Goal: Information Seeking & Learning: Learn about a topic

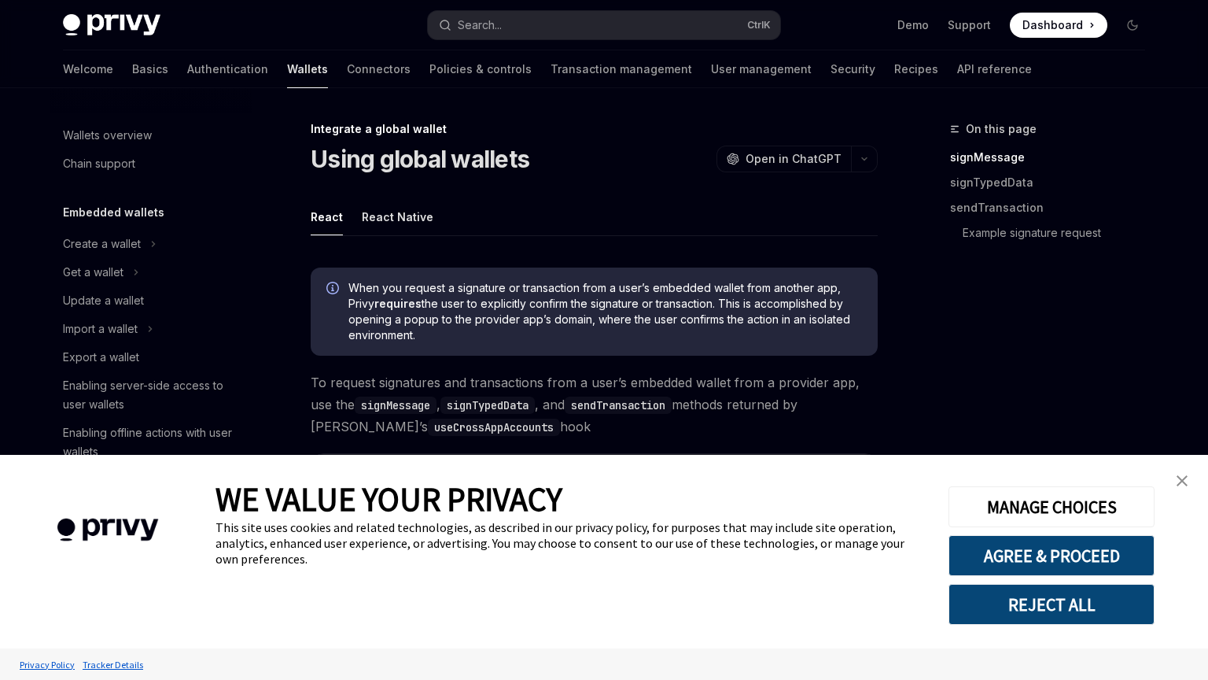
type textarea "*"
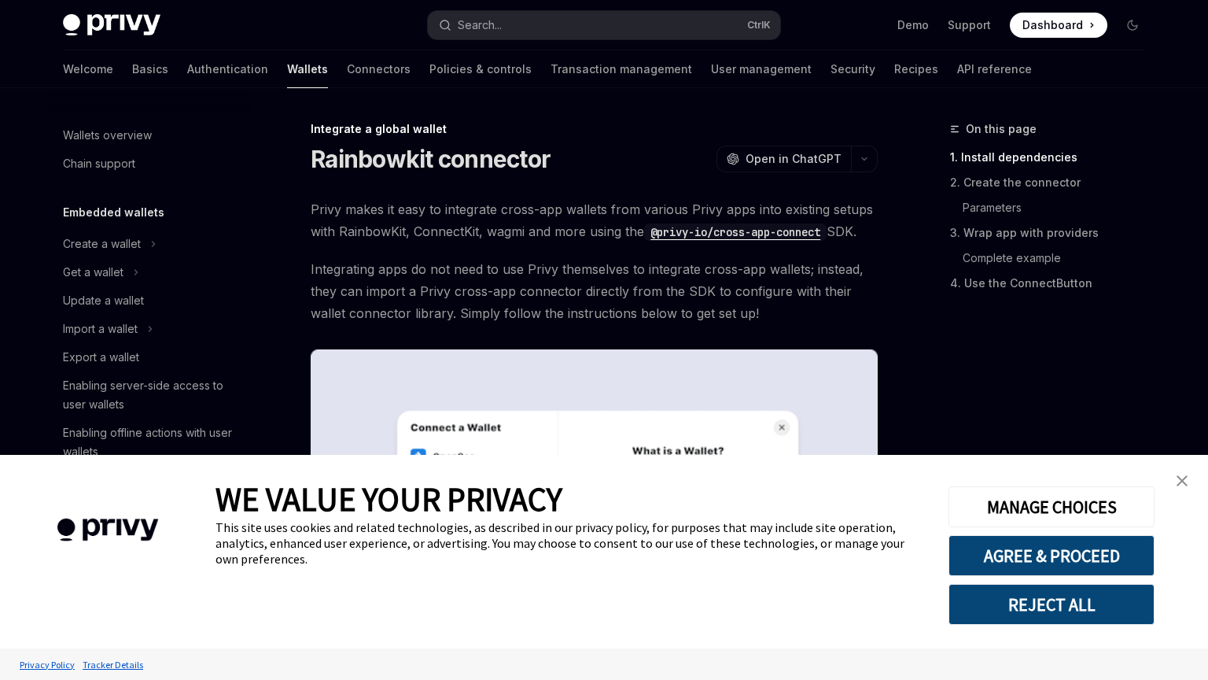
scroll to position [870, 0]
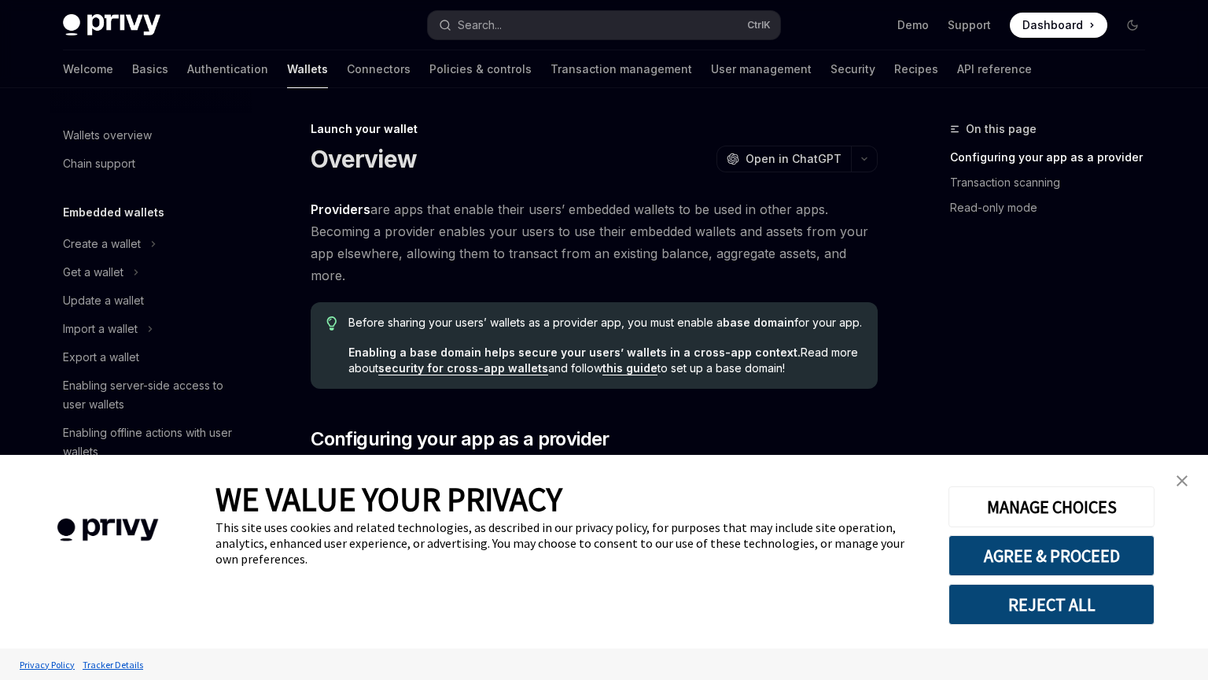
type textarea "*"
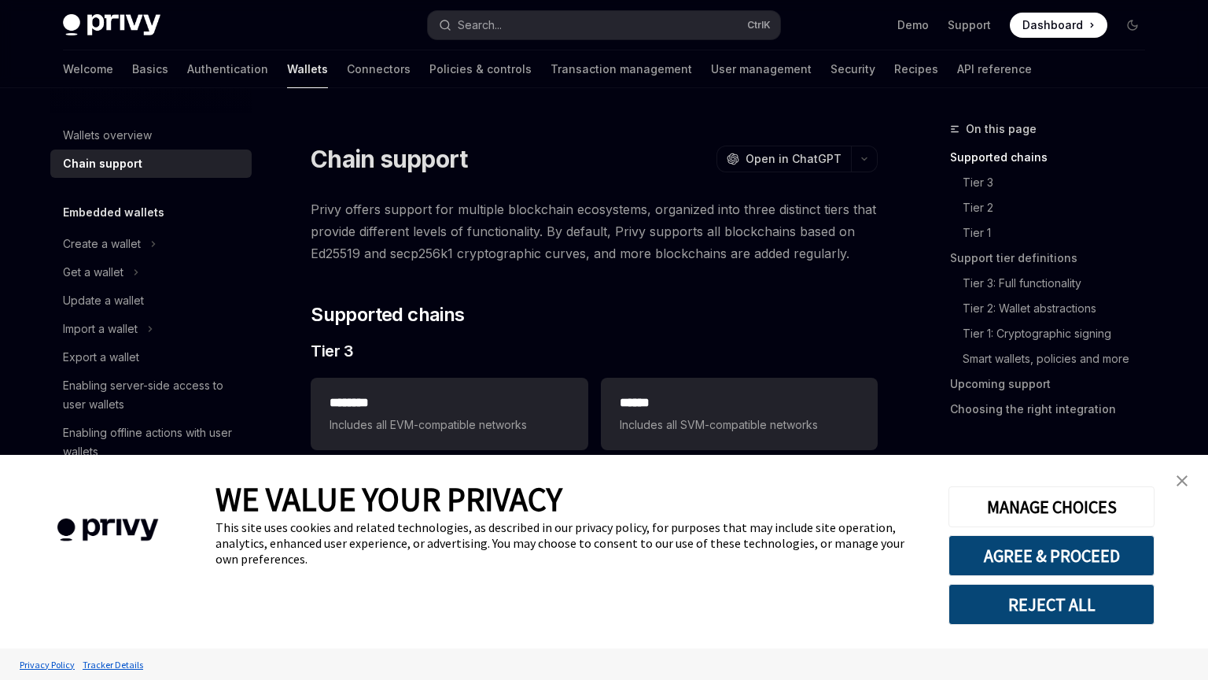
type textarea "*"
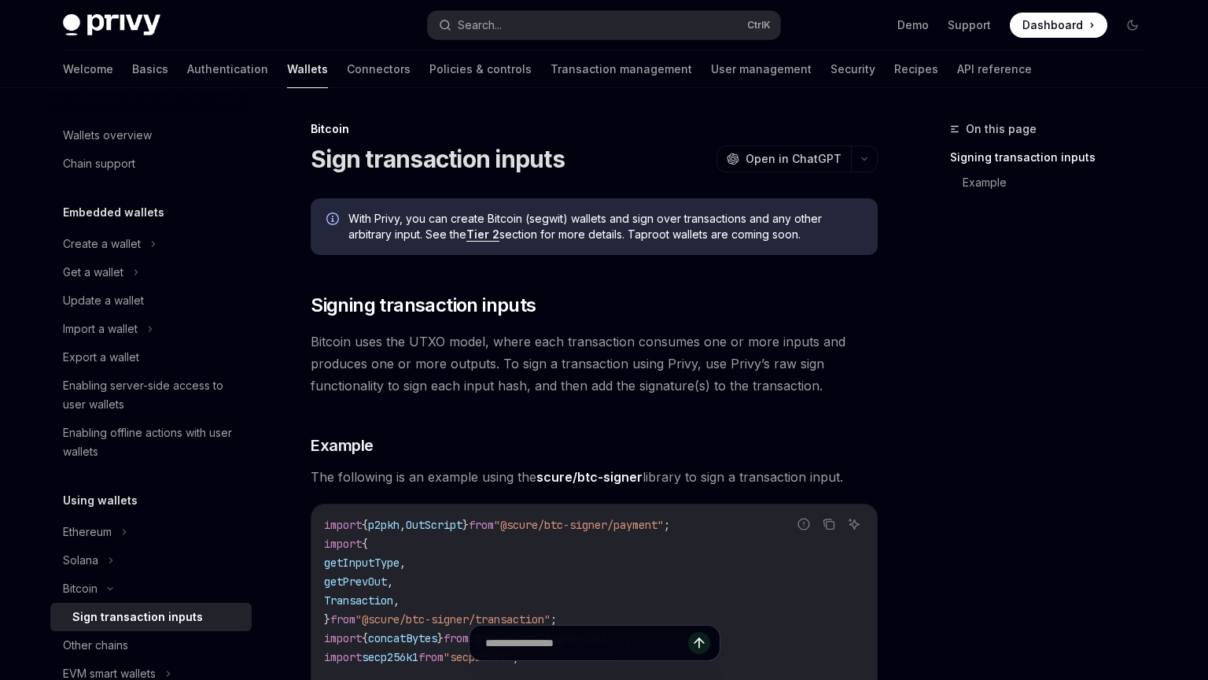
type textarea "*"
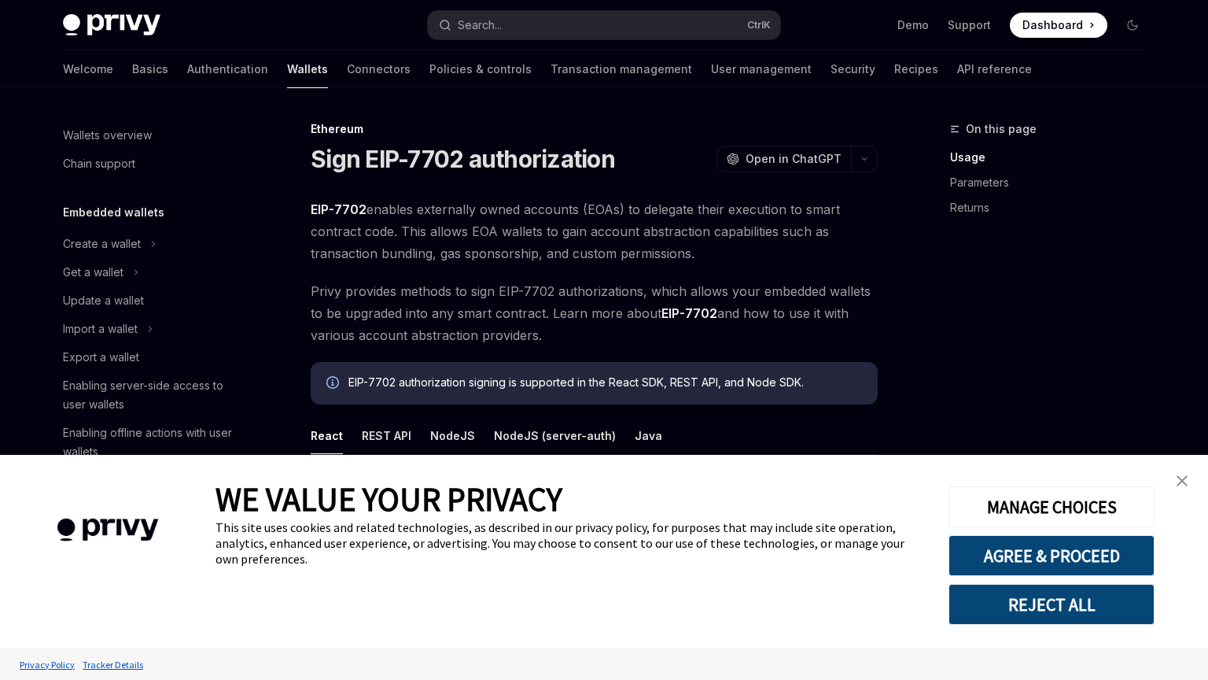
scroll to position [318, 0]
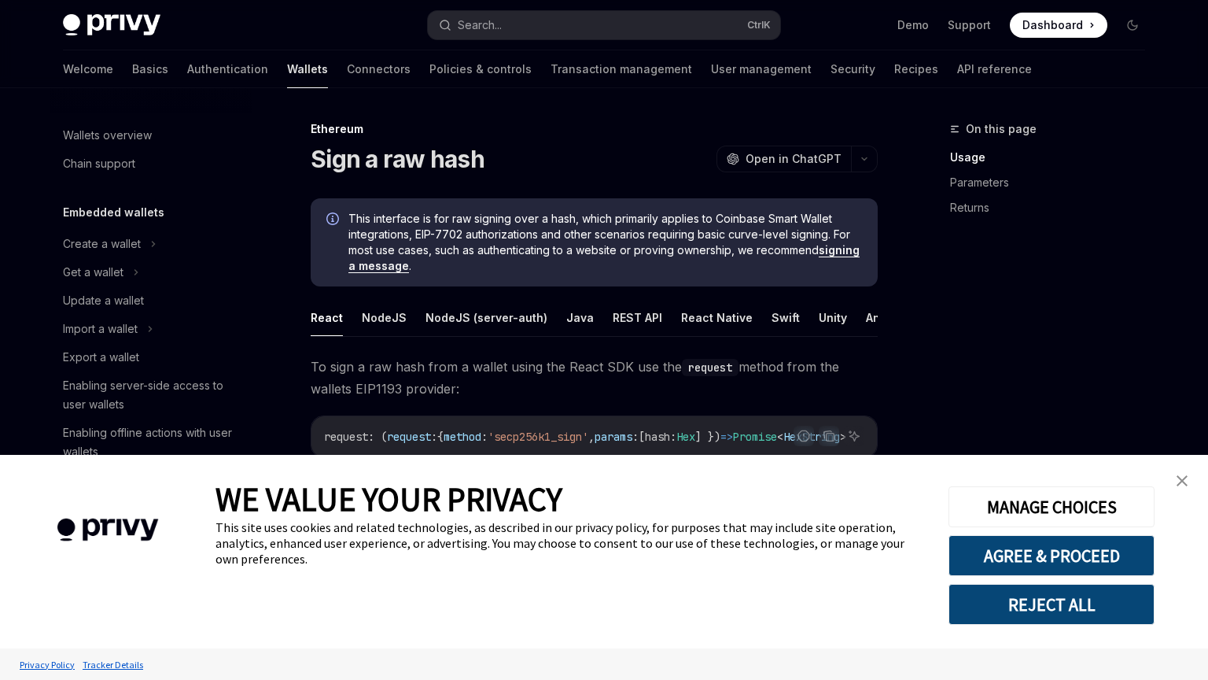
scroll to position [289, 0]
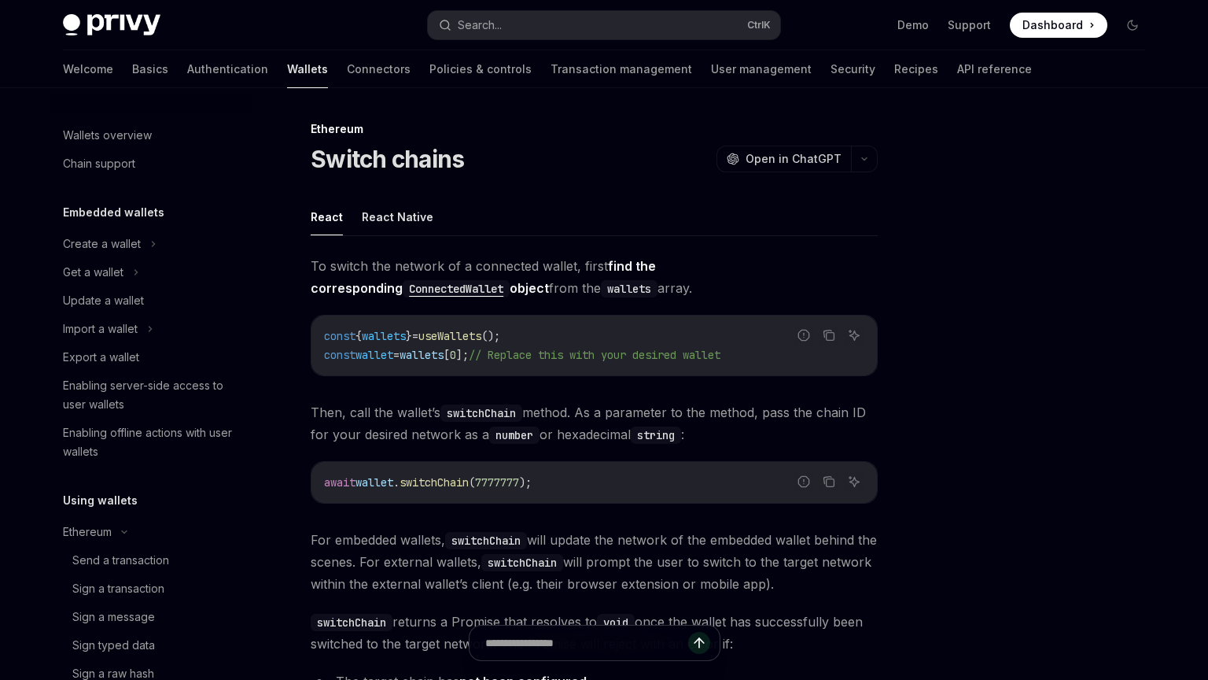
scroll to position [346, 0]
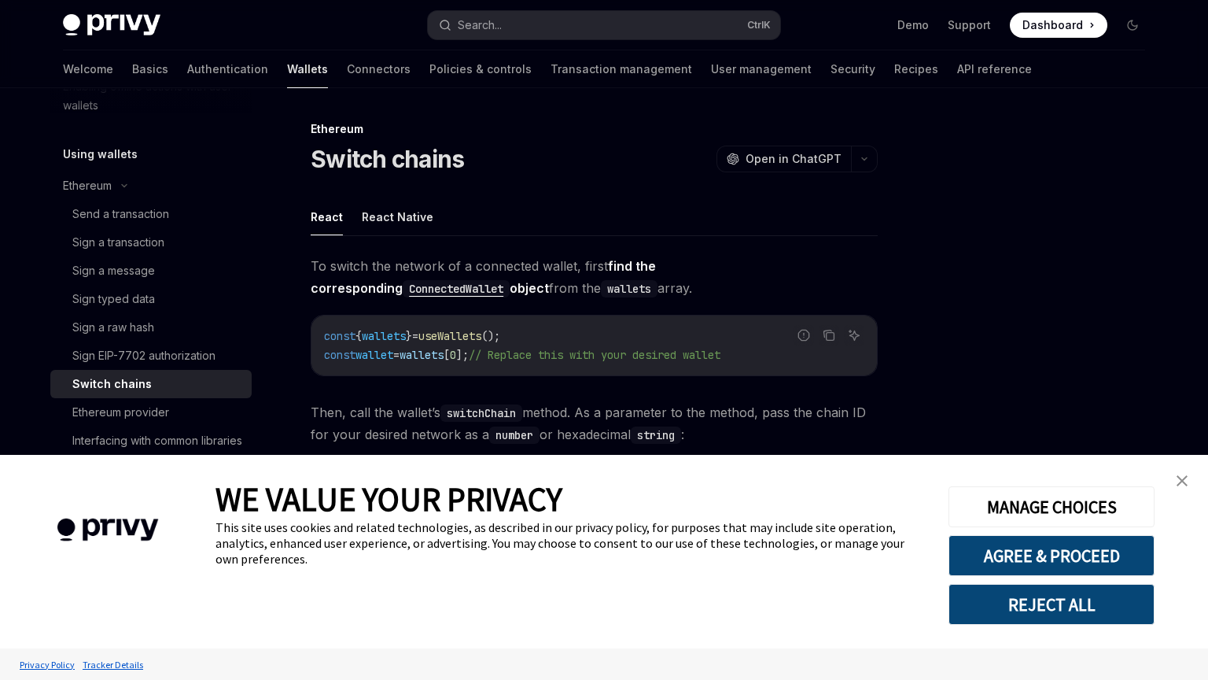
type textarea "*"
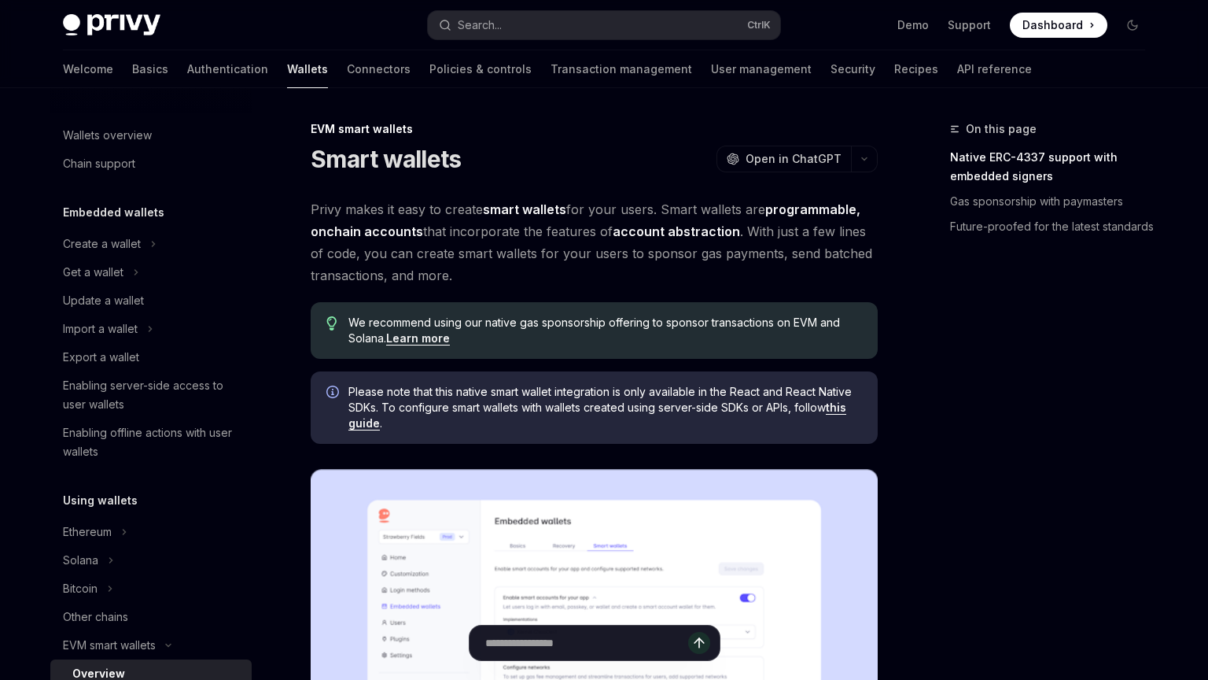
type textarea "*"
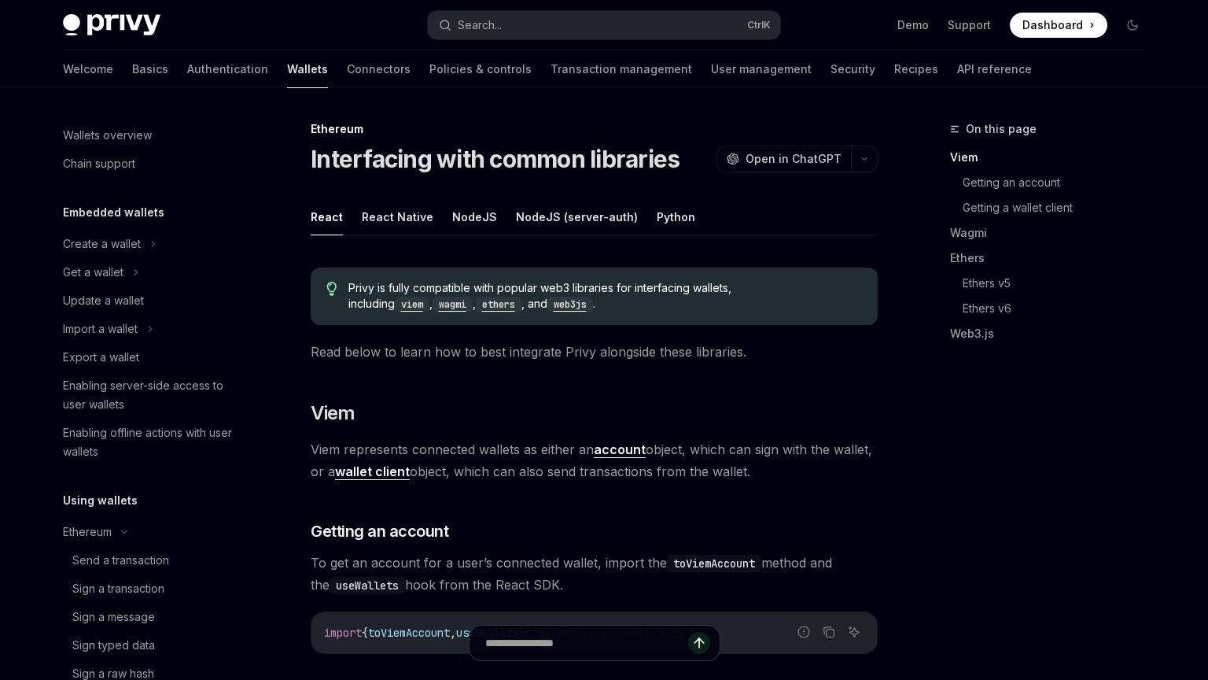
type textarea "*"
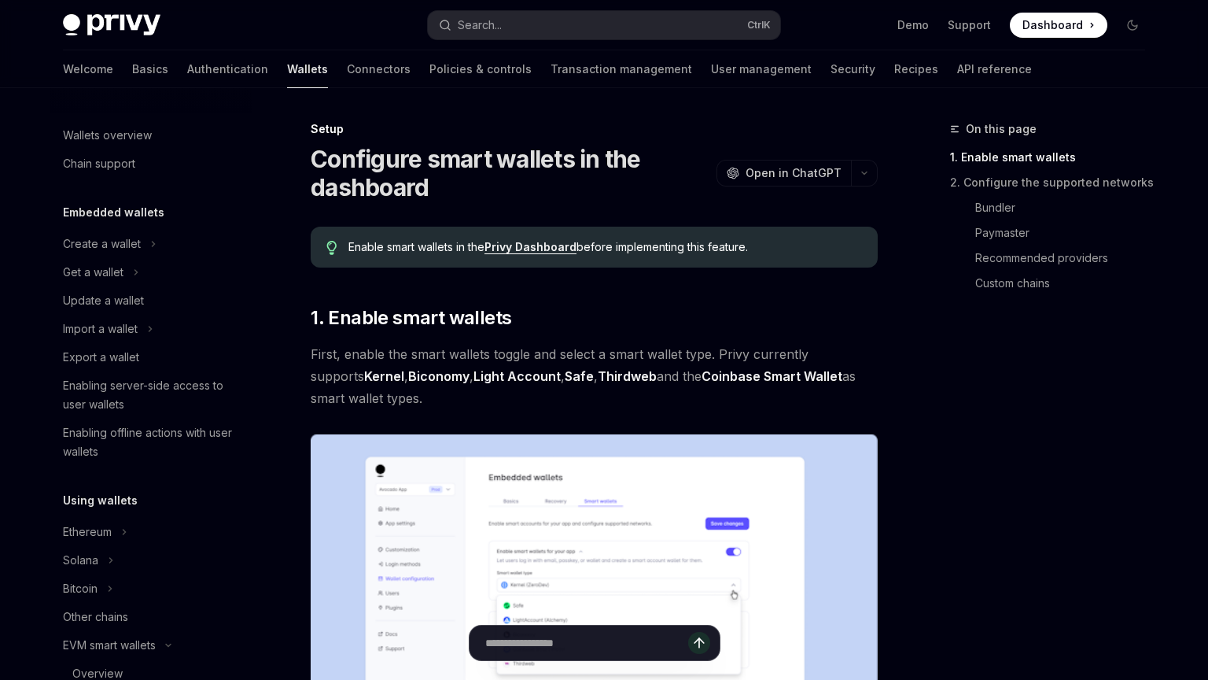
type textarea "*"
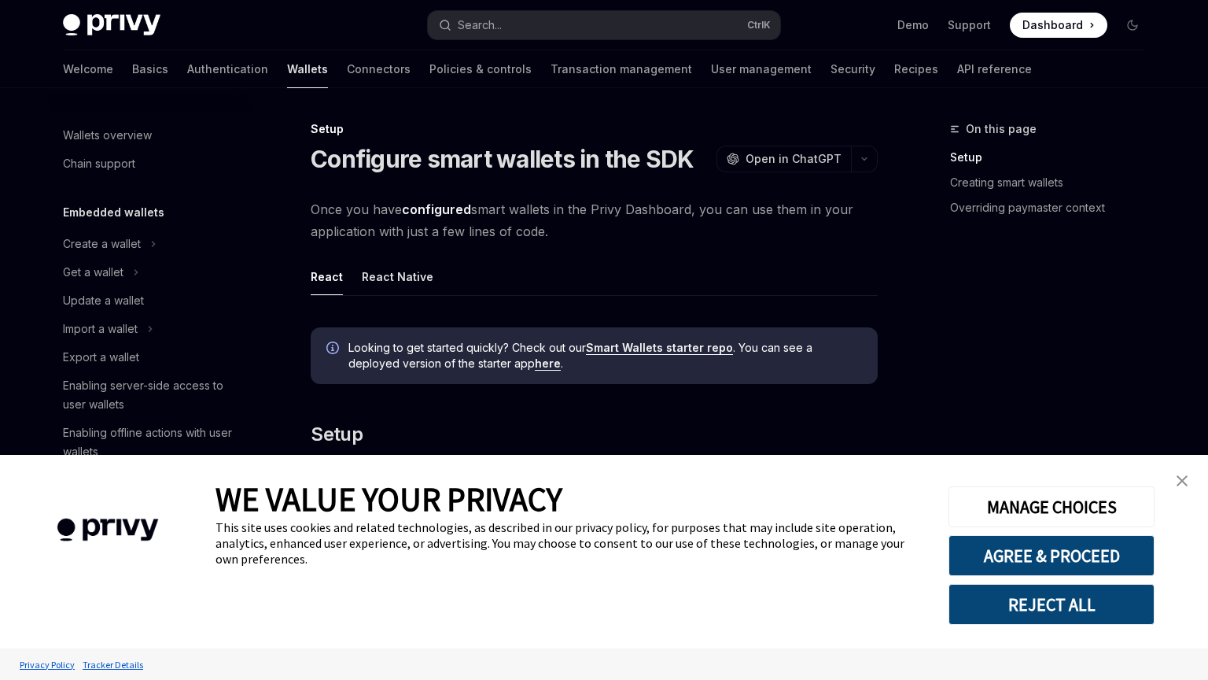
type textarea "*"
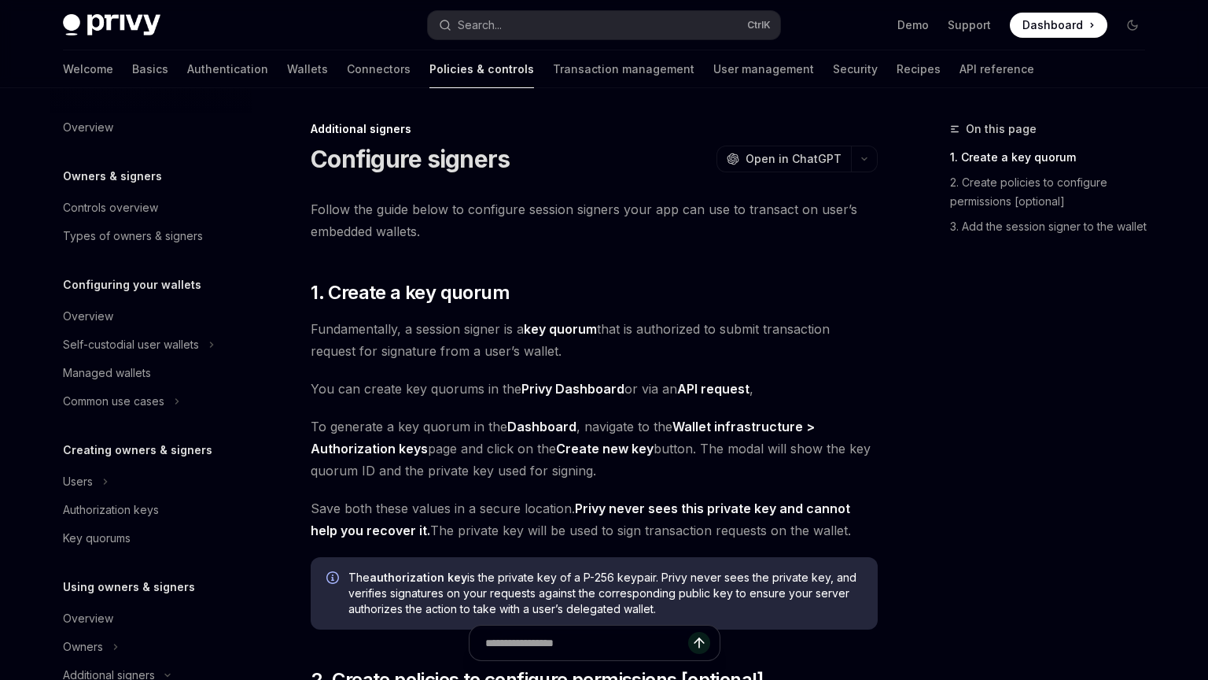
type textarea "*"
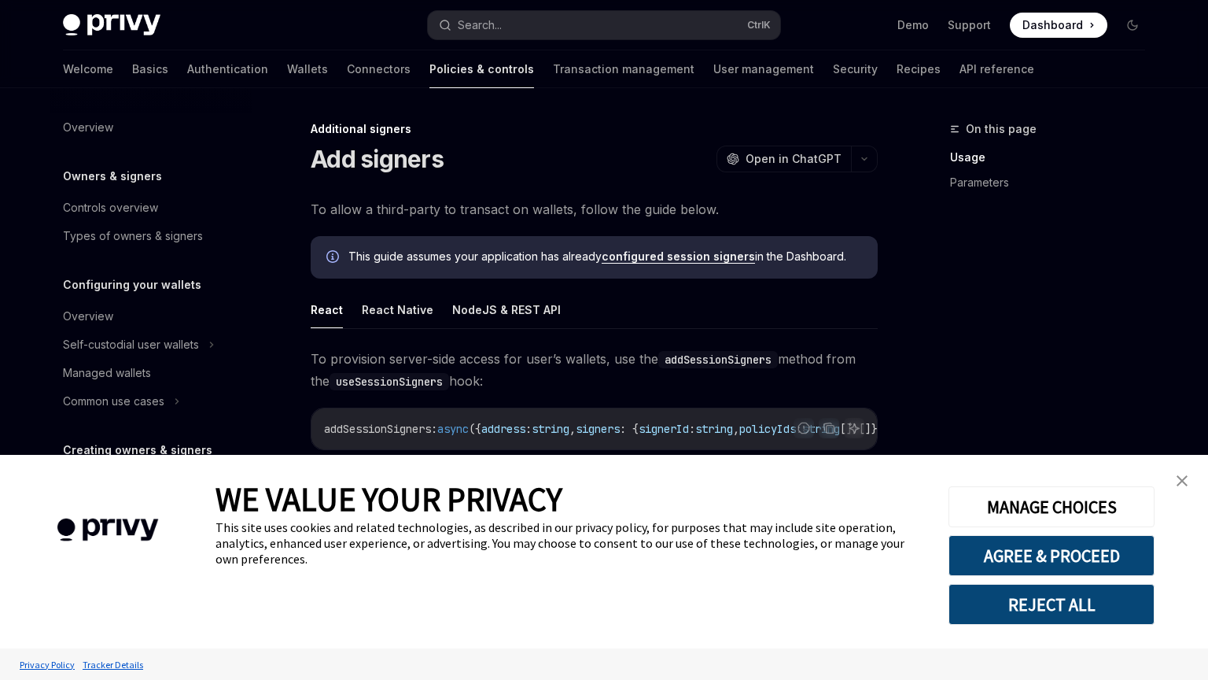
scroll to position [404, 0]
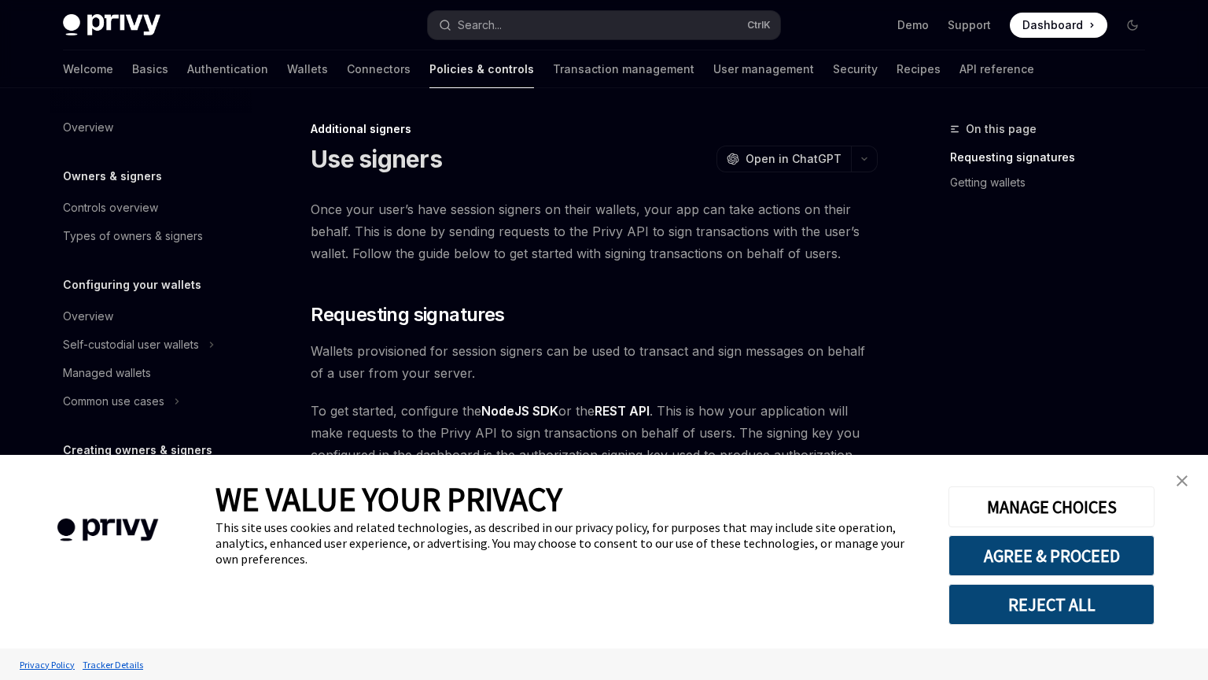
type textarea "*"
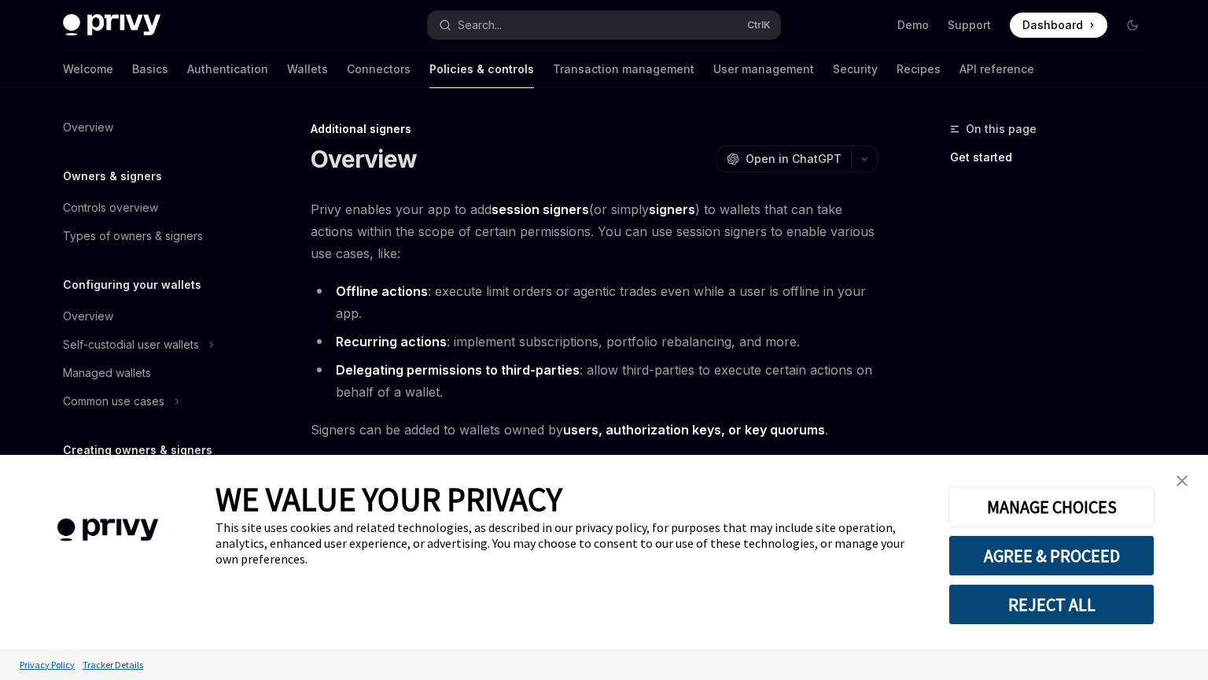
scroll to position [319, 0]
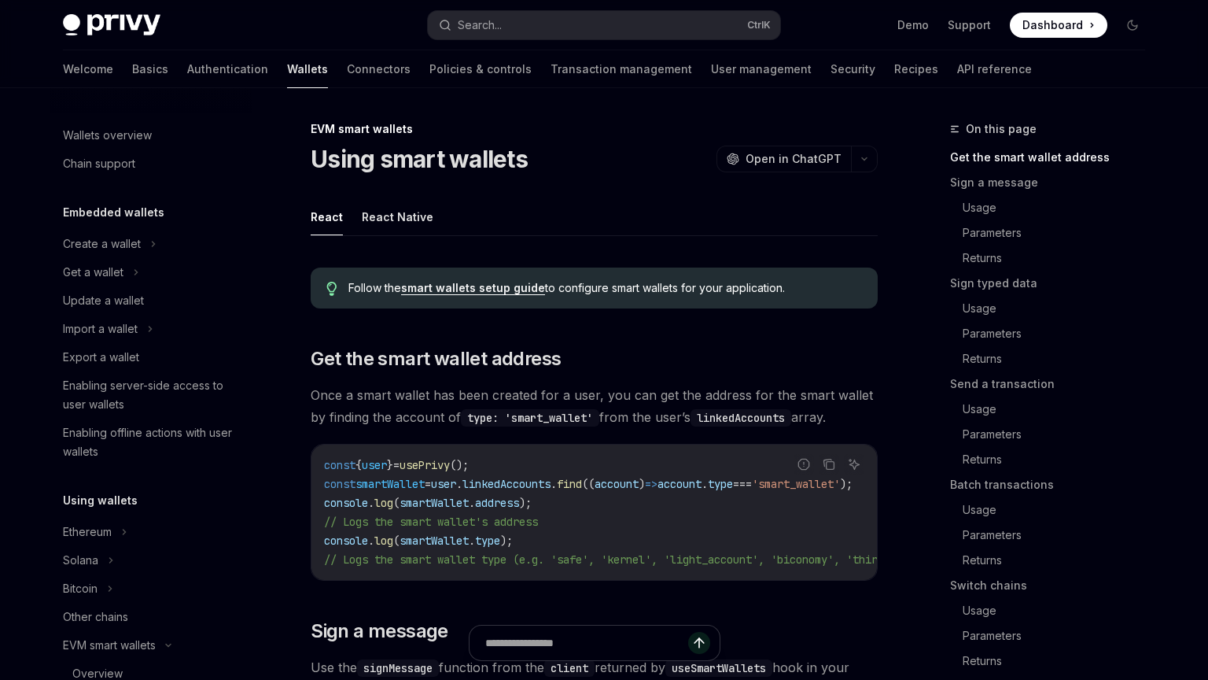
type textarea "*"
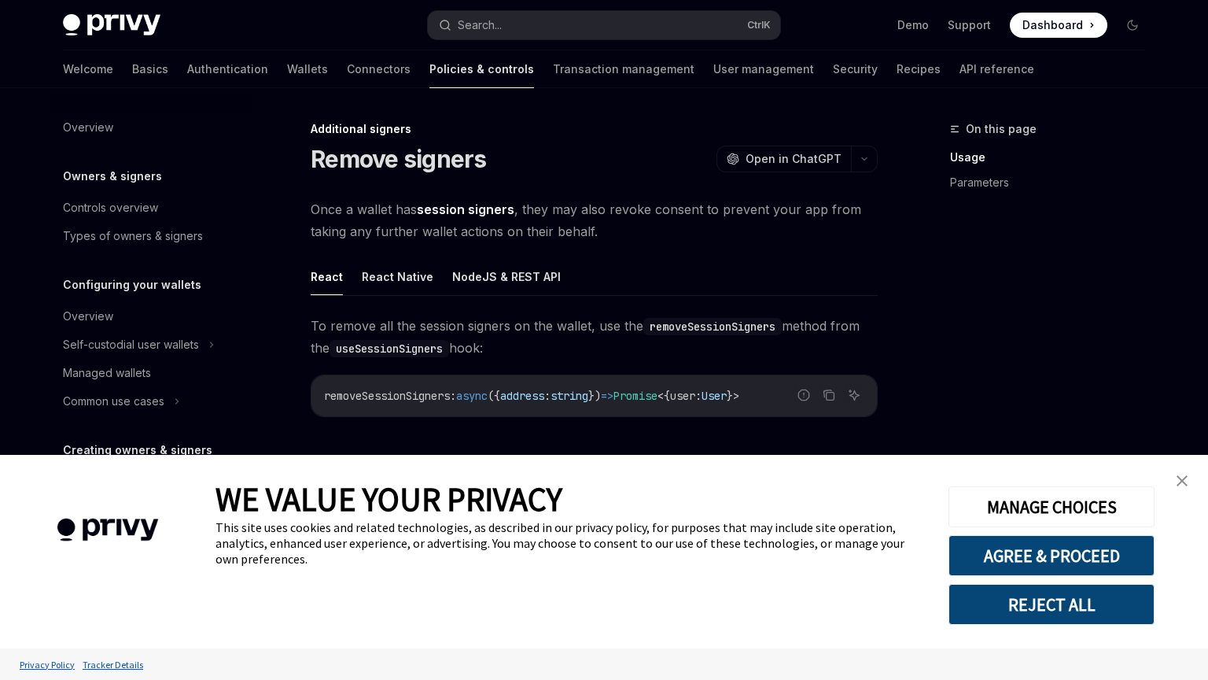
scroll to position [433, 0]
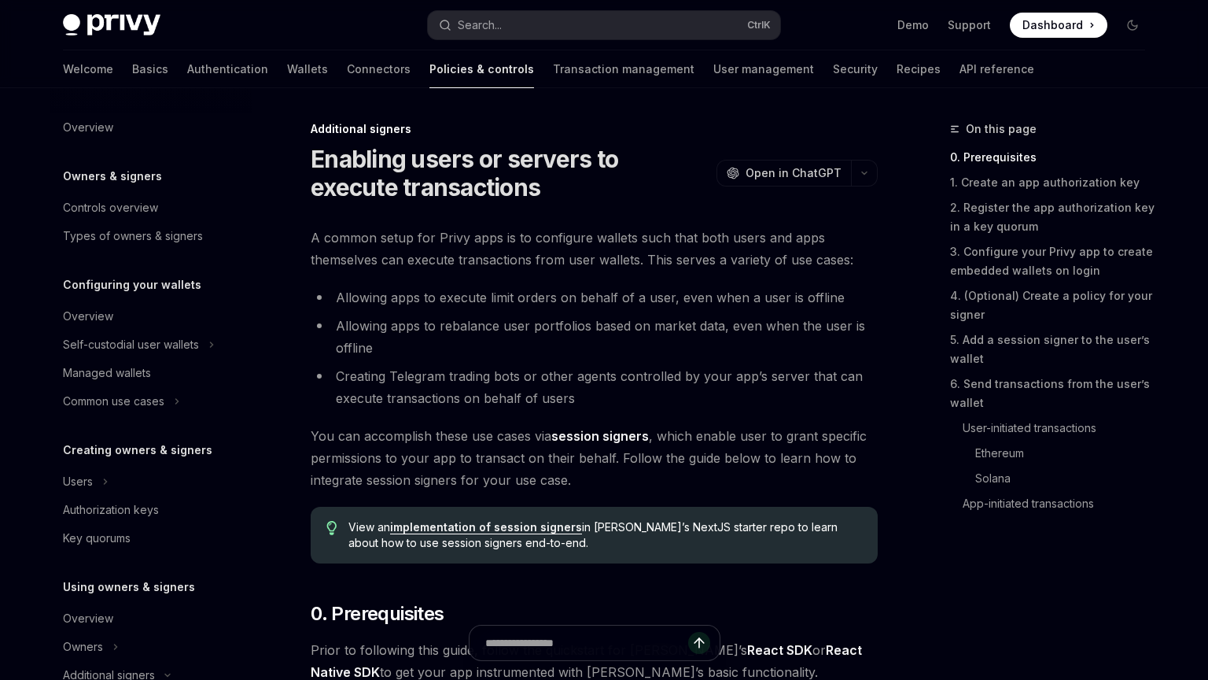
type textarea "*"
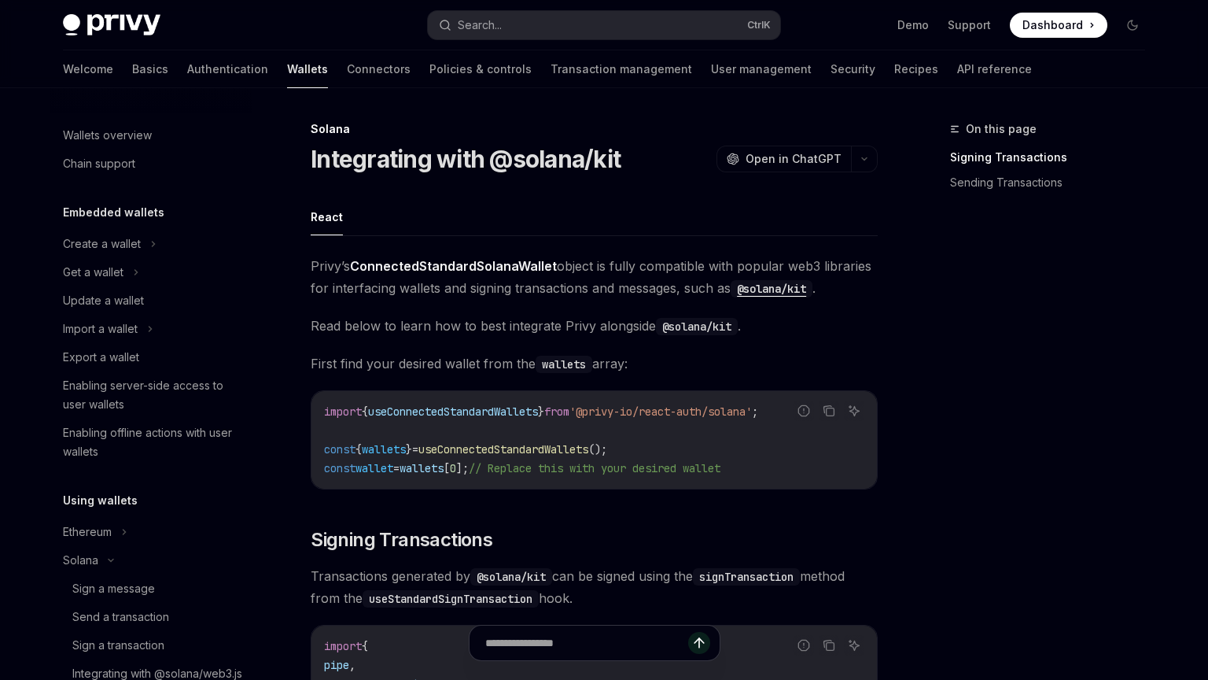
type textarea "*"
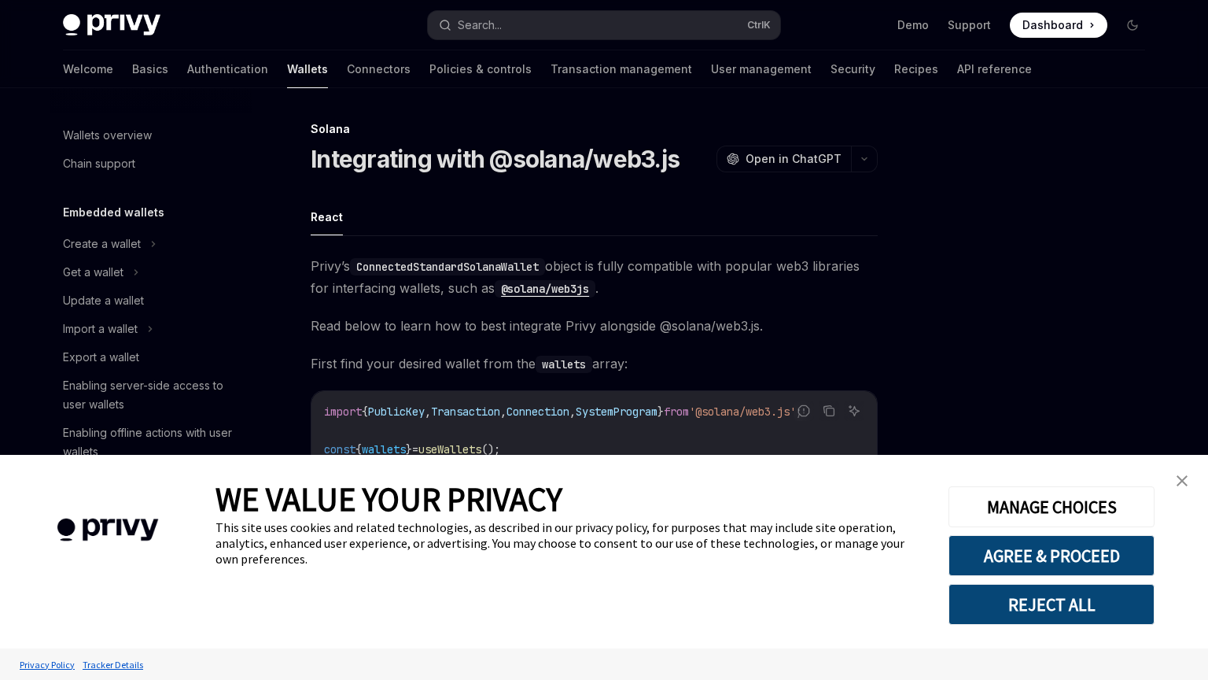
type textarea "*"
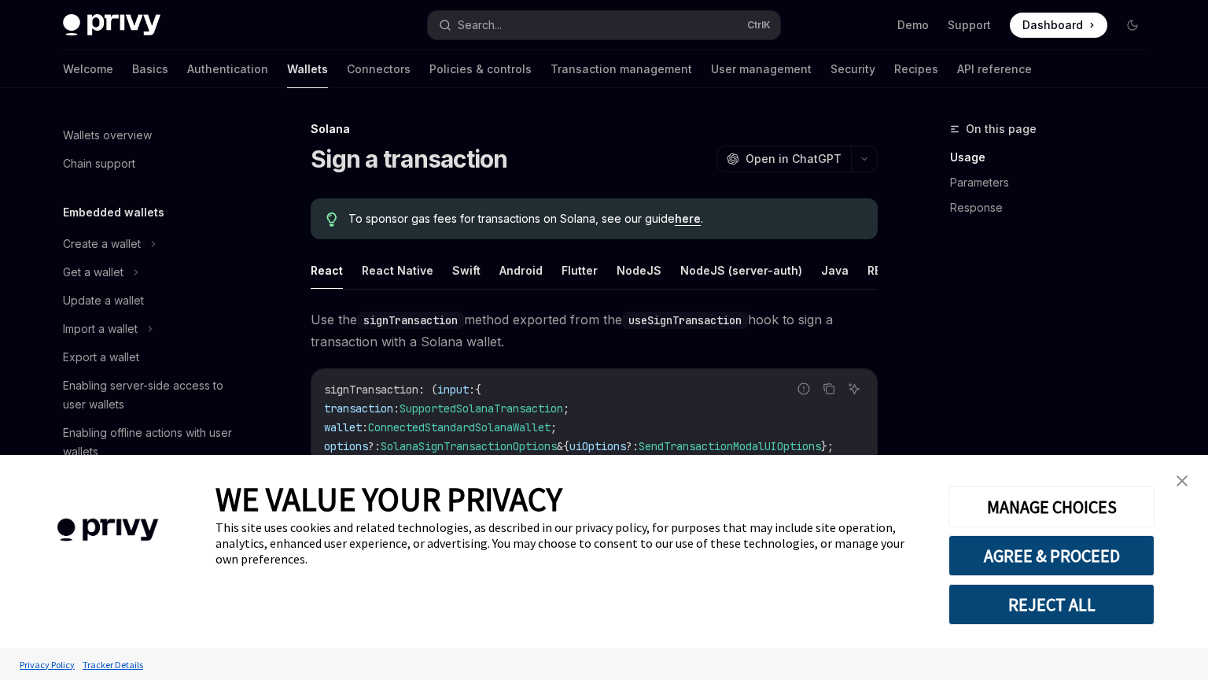
type textarea "*"
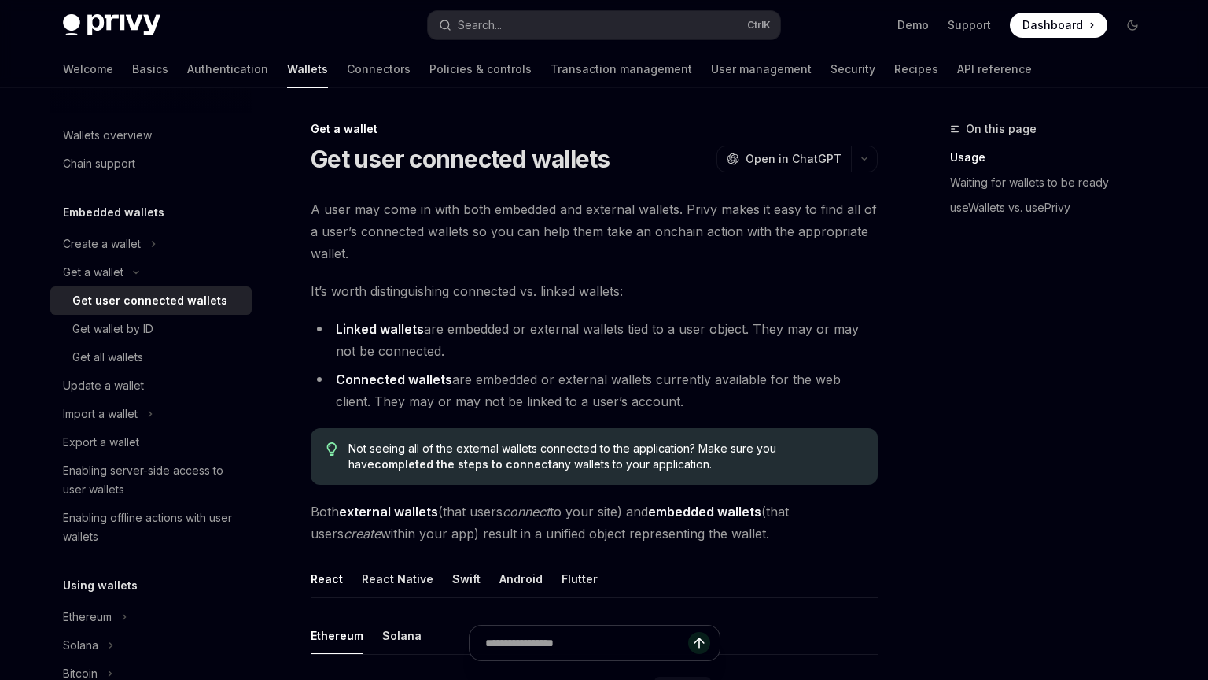
type textarea "*"
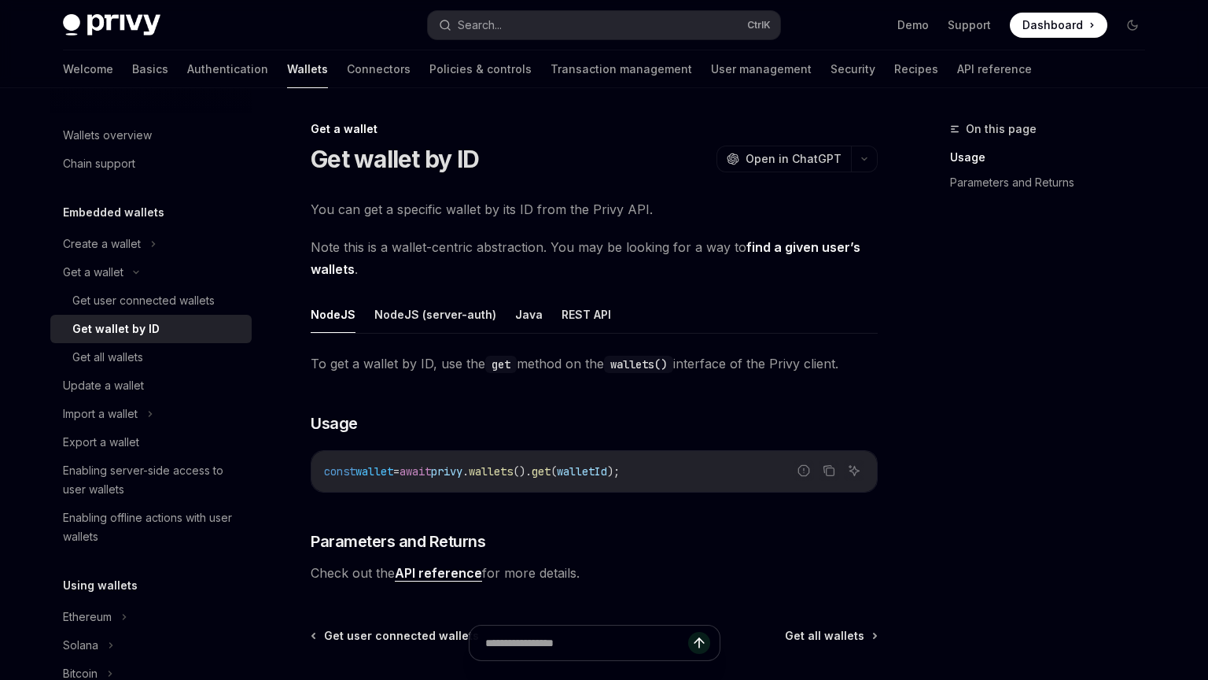
type textarea "*"
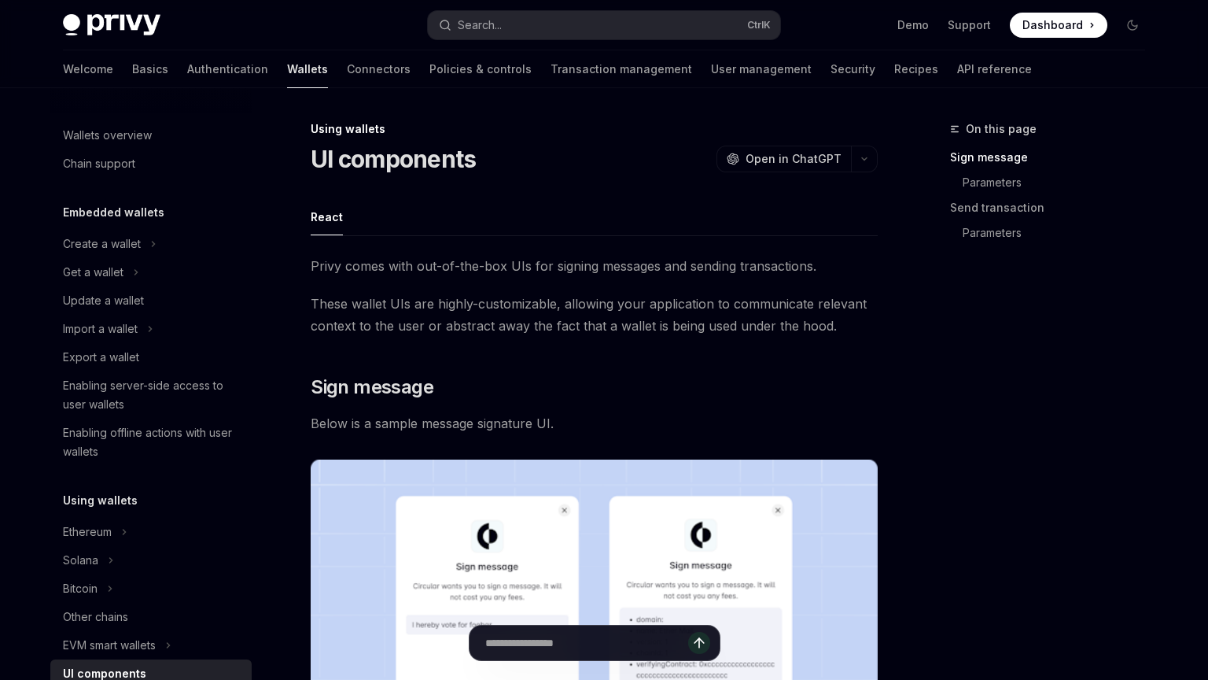
type textarea "*"
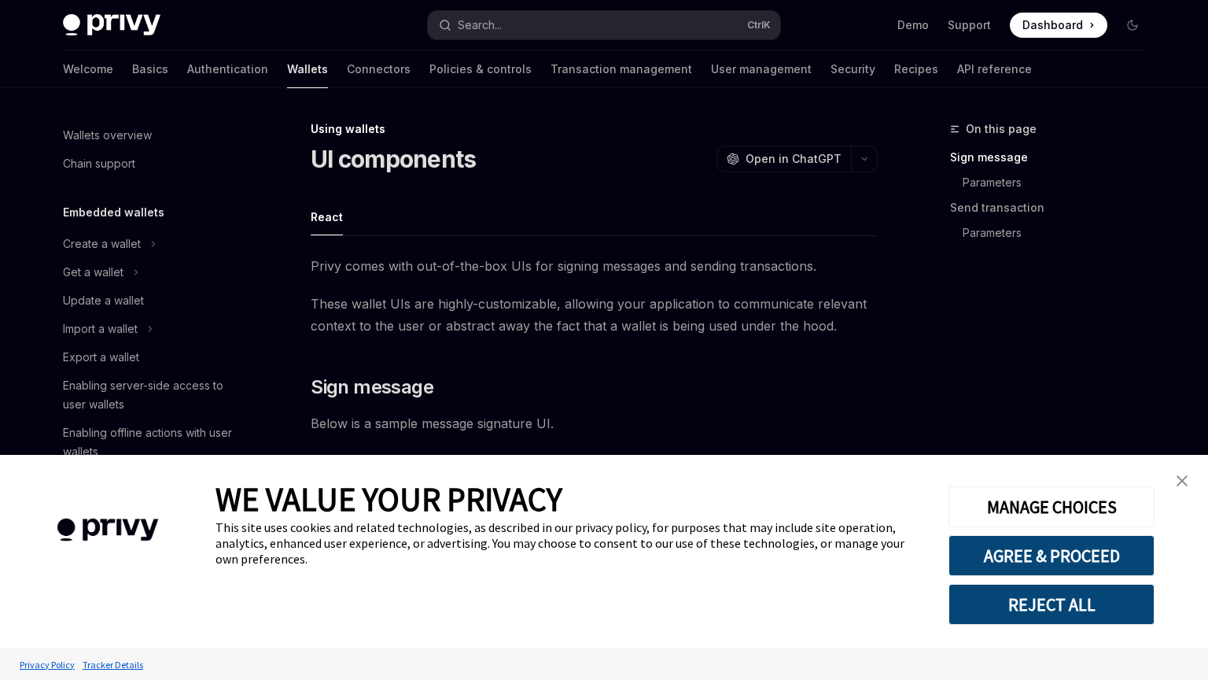
scroll to position [289, 0]
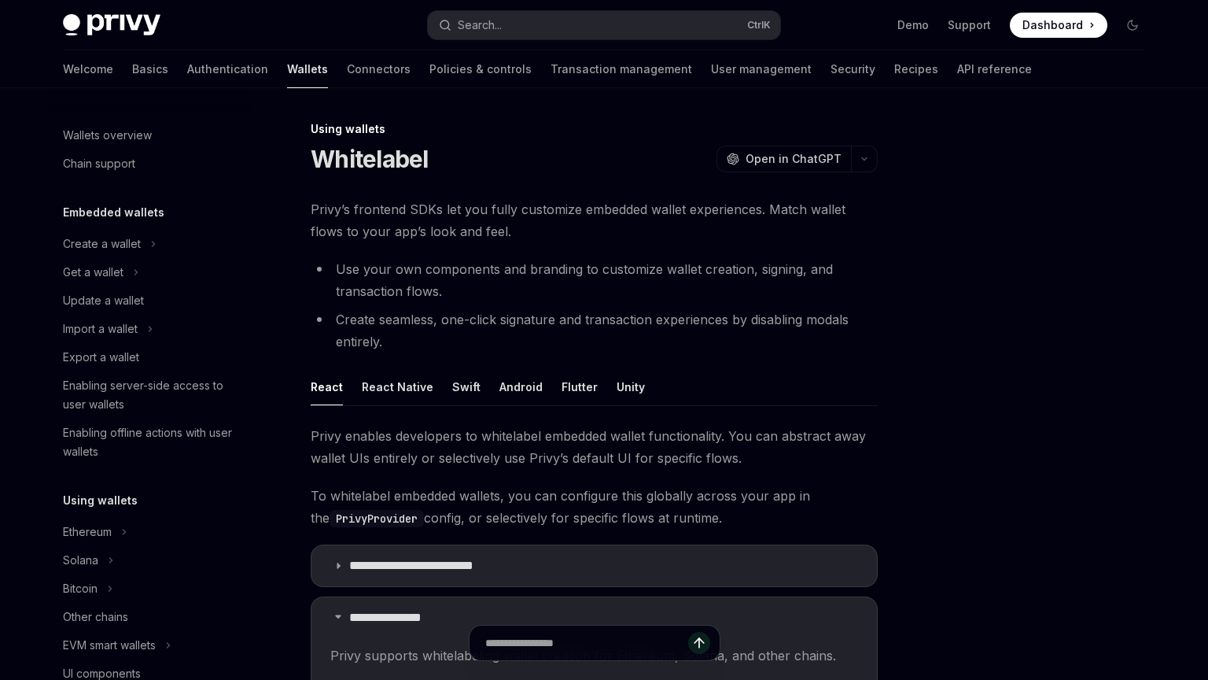
type textarea "*"
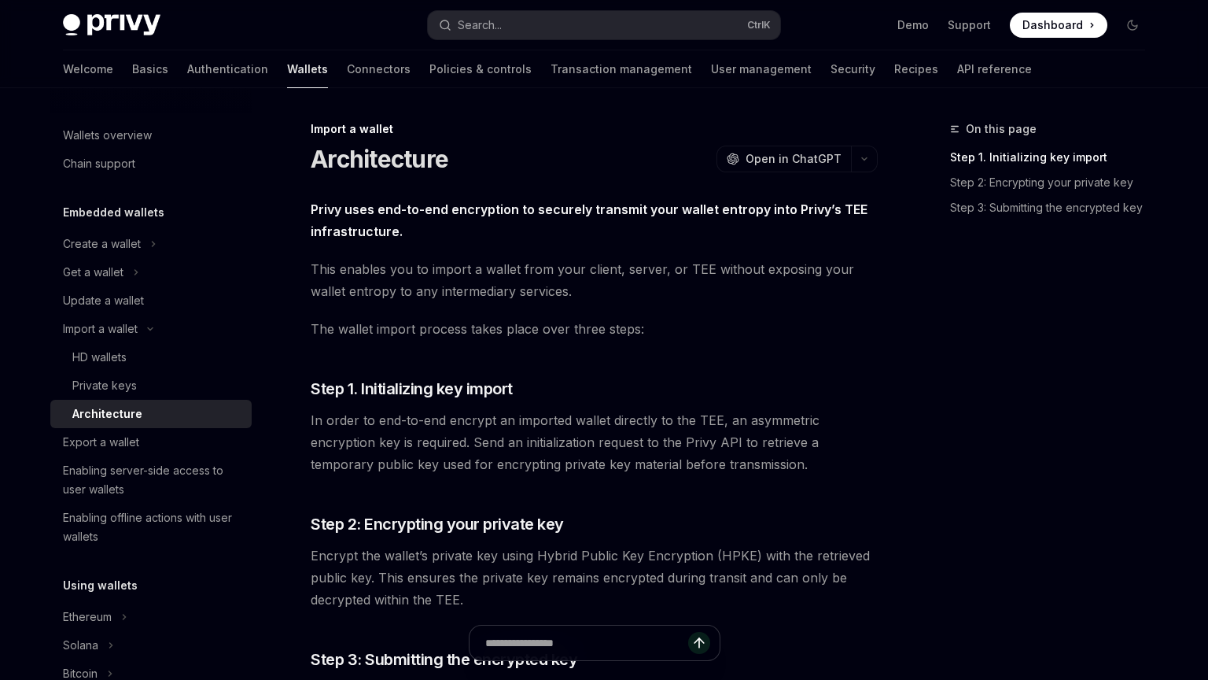
type textarea "*"
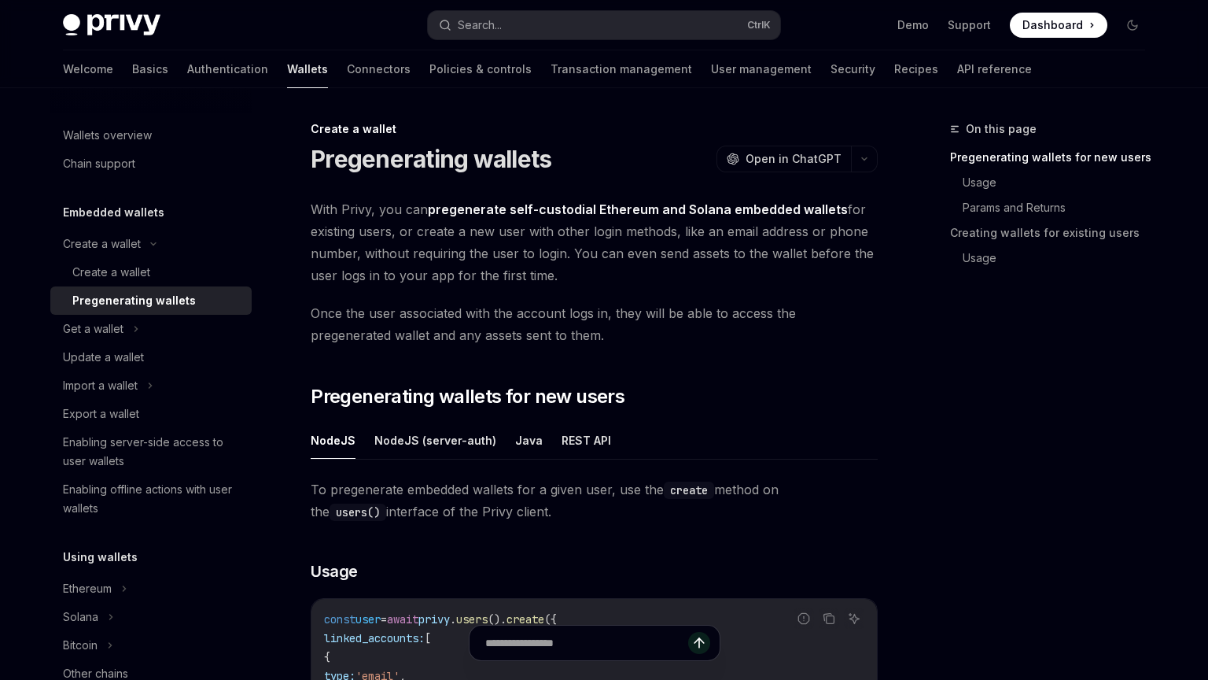
type textarea "*"
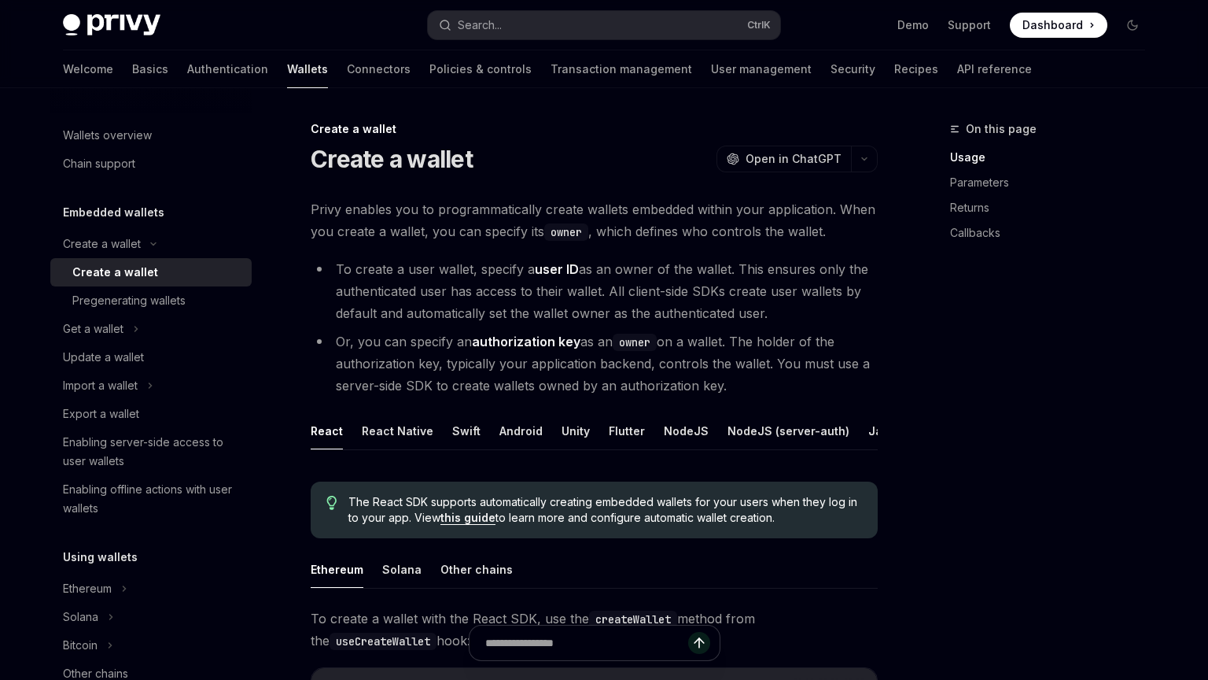
type textarea "*"
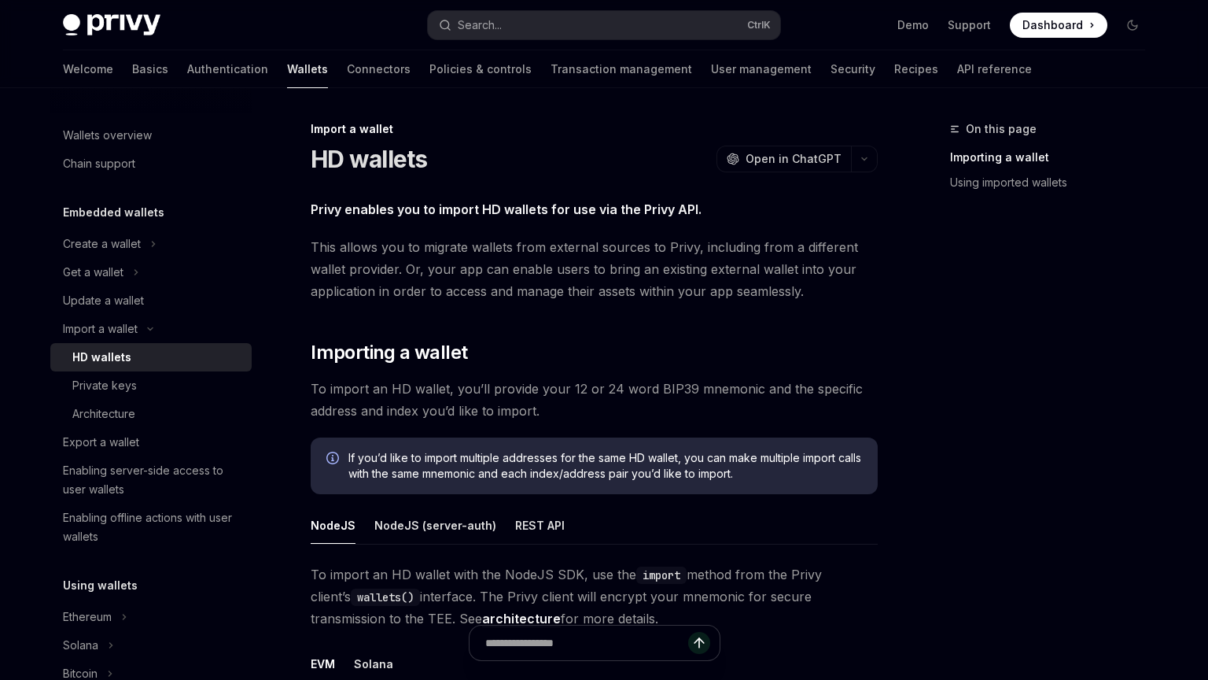
type textarea "*"
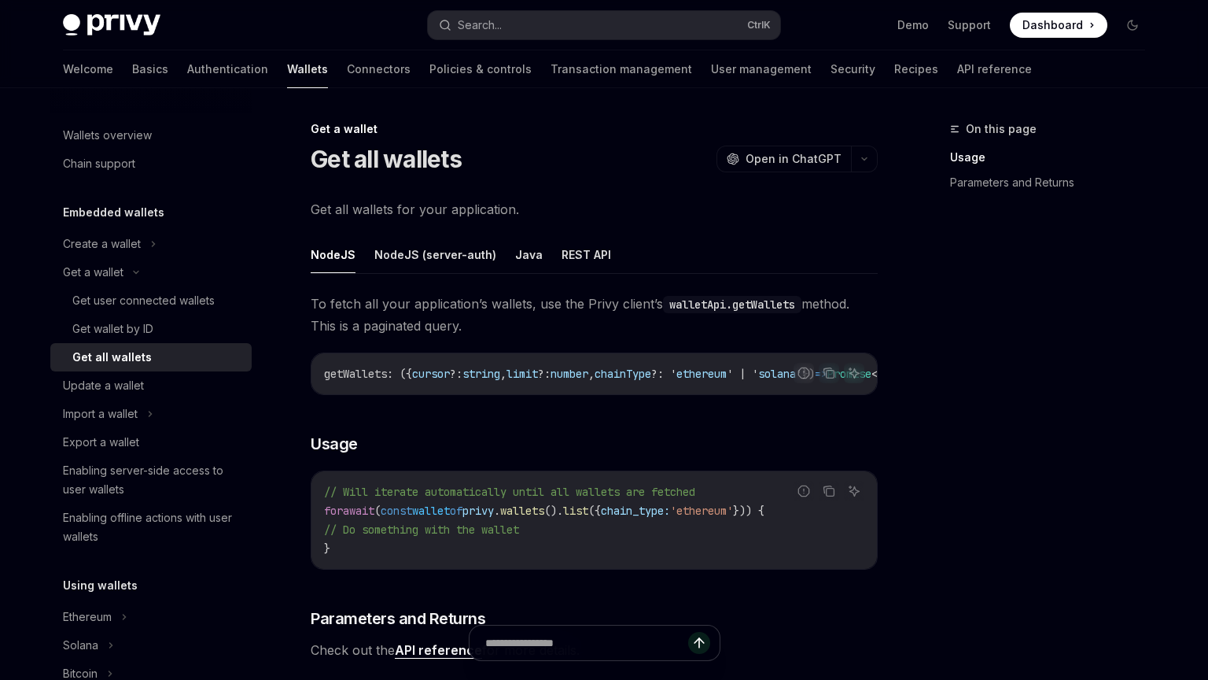
type textarea "*"
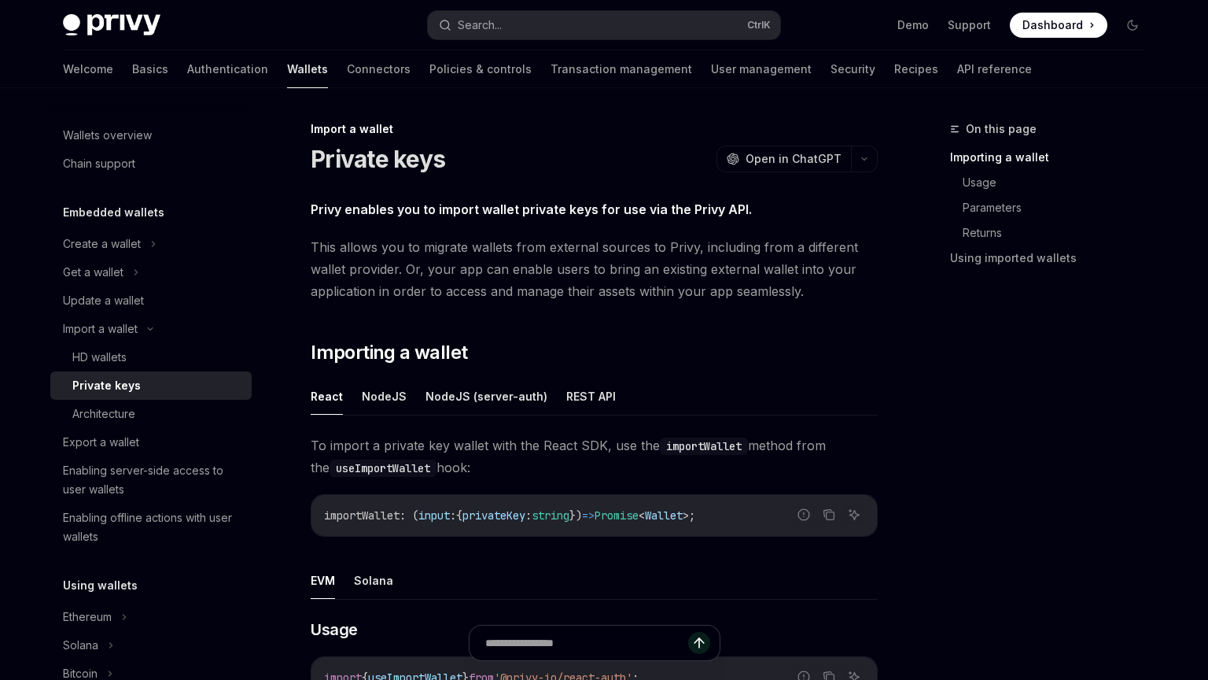
type textarea "*"
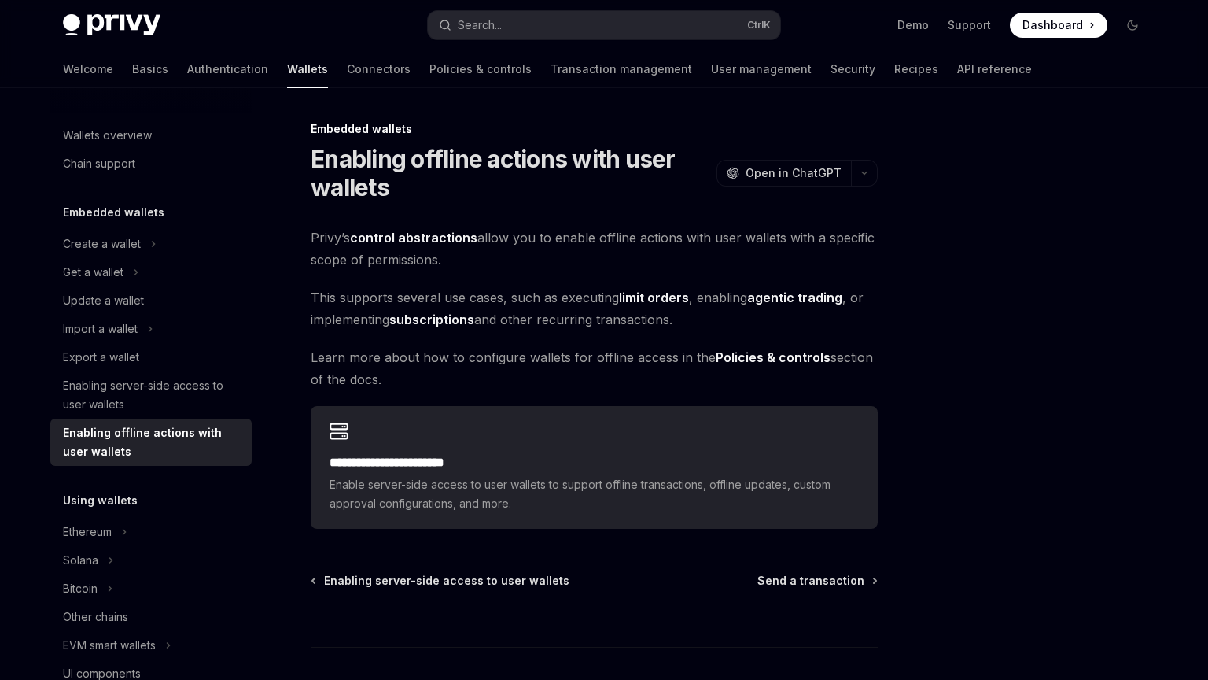
type textarea "*"
